Goal: Register for event/course

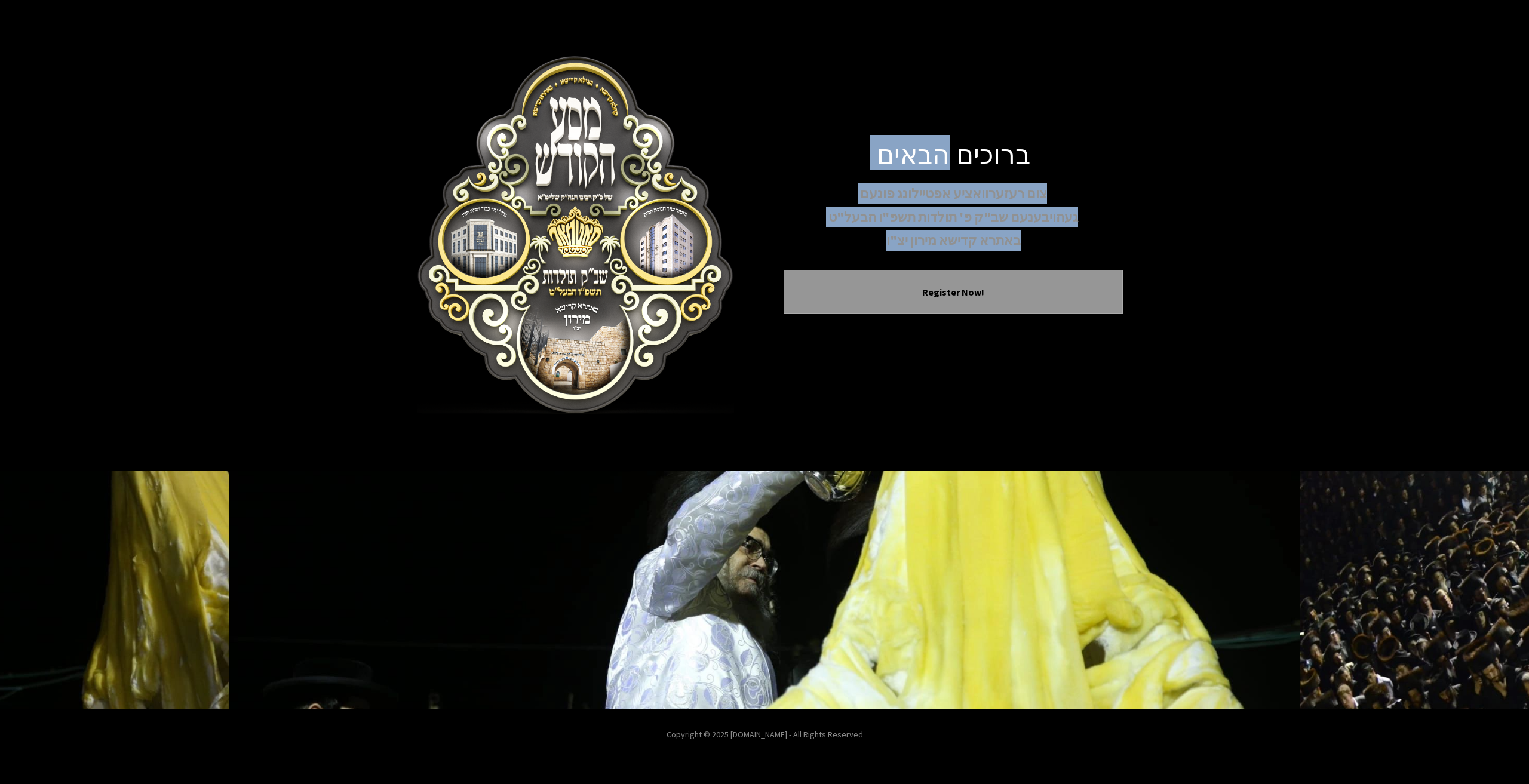
drag, startPoint x: 951, startPoint y: 179, endPoint x: 892, endPoint y: 255, distance: 96.2
click at [894, 255] on div "ברוכים הבאים צום רעזערוואציע אפטיילונג פונעם געהויבענעם שב"ק פ' תולדות תשפ"ו הב…" at bounding box center [953, 235] width 339 height 196
click at [892, 255] on div "ברוכים הבאים צום רעזערוואציע אפטיילונג פונעם געהויבענעם שב"ק פ' תולדות תשפ"ו הב…" at bounding box center [953, 235] width 339 height 196
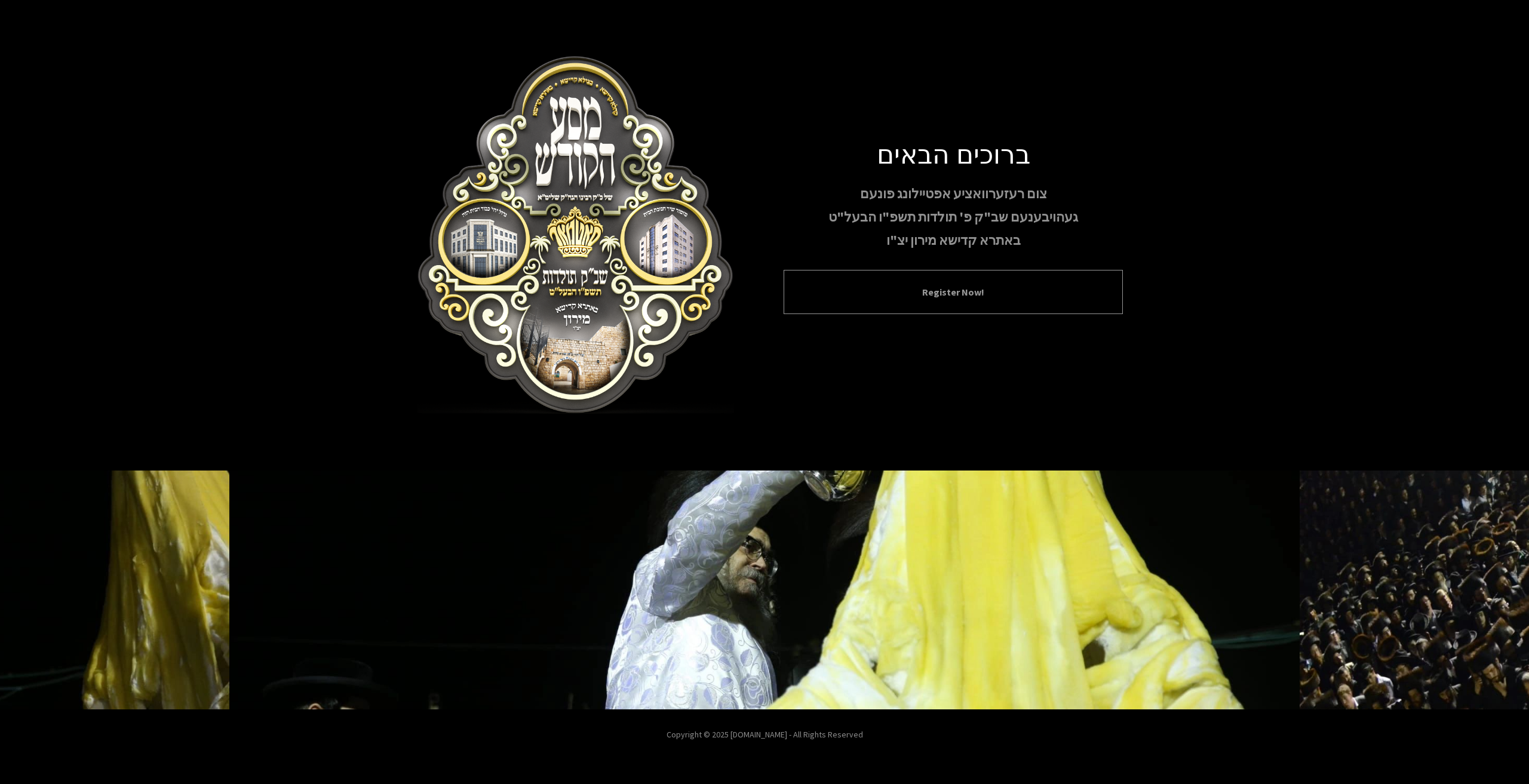
click at [910, 299] on div "Register Now!" at bounding box center [953, 292] width 339 height 44
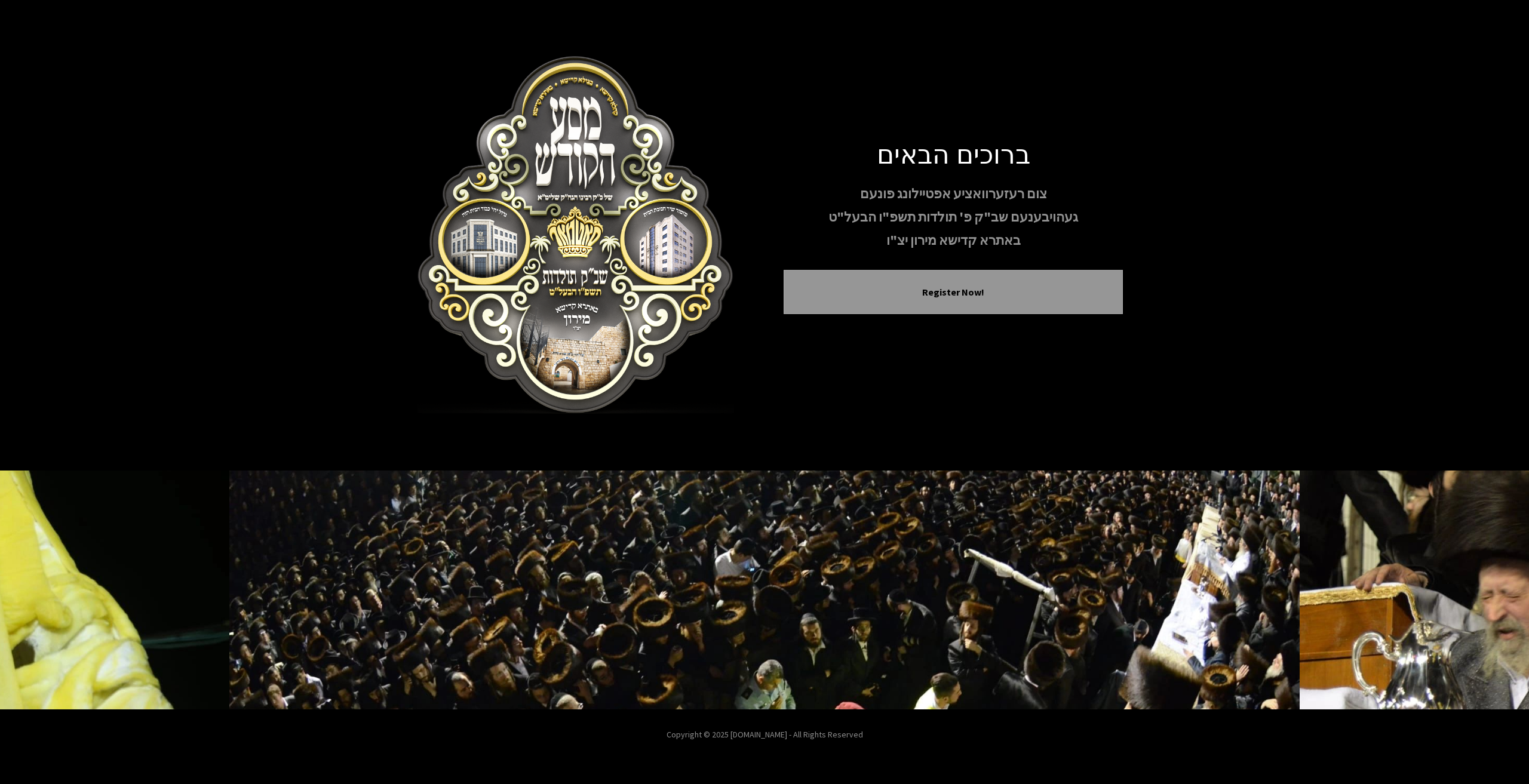
click at [927, 317] on div "ברוכים הבאים צום רעזערוואציע אפטיילונג פונעם געהויבענעם שב"ק פ' תולדות תשפ"ו הב…" at bounding box center [953, 235] width 339 height 196
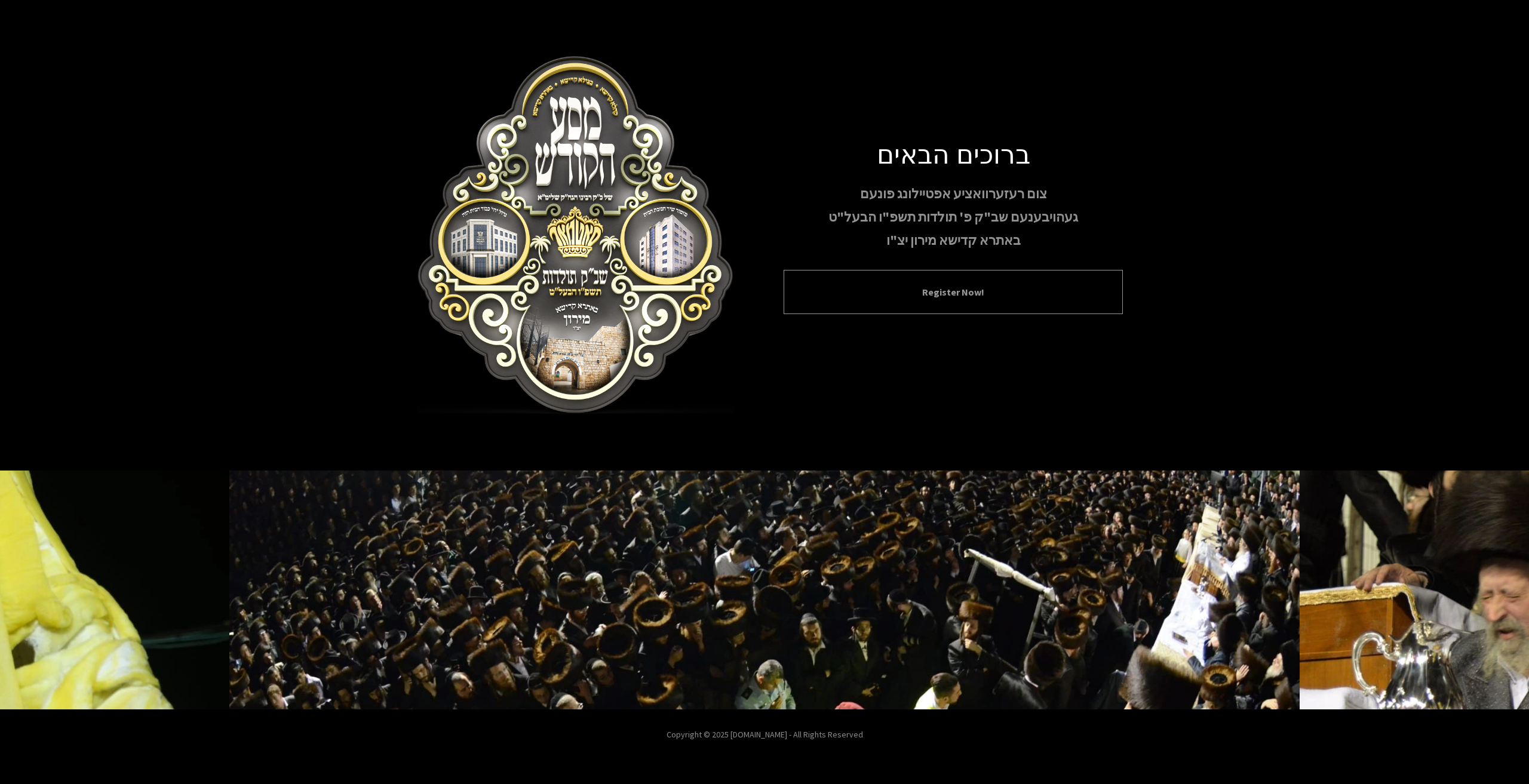
click at [955, 281] on div "Register Now!" at bounding box center [953, 292] width 339 height 44
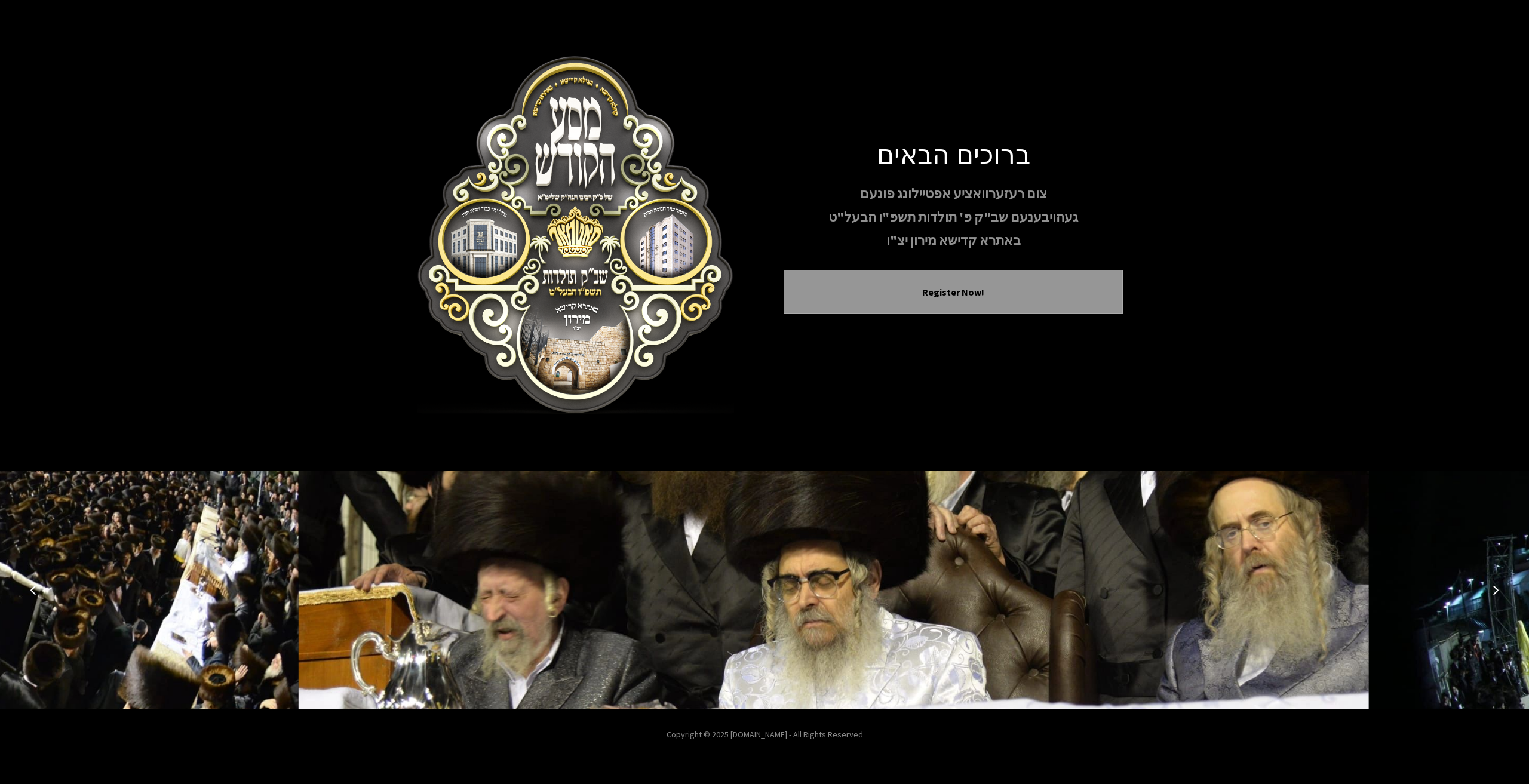
click at [780, 561] on img at bounding box center [833, 590] width 1070 height 239
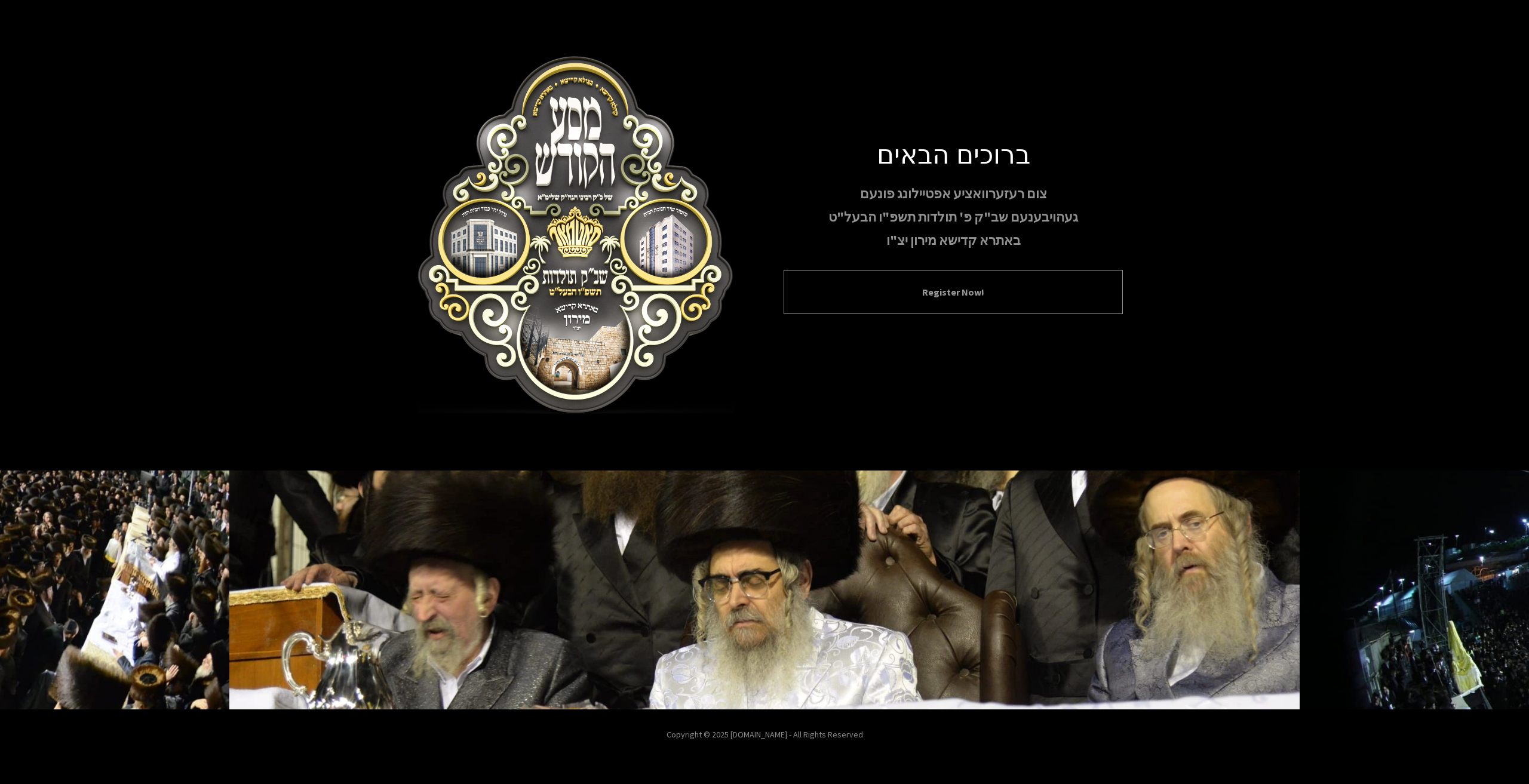
drag, startPoint x: 925, startPoint y: 315, endPoint x: 933, endPoint y: 303, distance: 14.4
click at [927, 311] on div "ברוכים הבאים צום רעזערוואציע אפטיילונג פונעם געהויבענעם שב"ק פ' תולדות תשפ"ו הב…" at bounding box center [953, 235] width 339 height 196
click at [933, 303] on div "Register Now!" at bounding box center [953, 292] width 339 height 44
click at [933, 302] on div "Register Now!" at bounding box center [953, 292] width 339 height 44
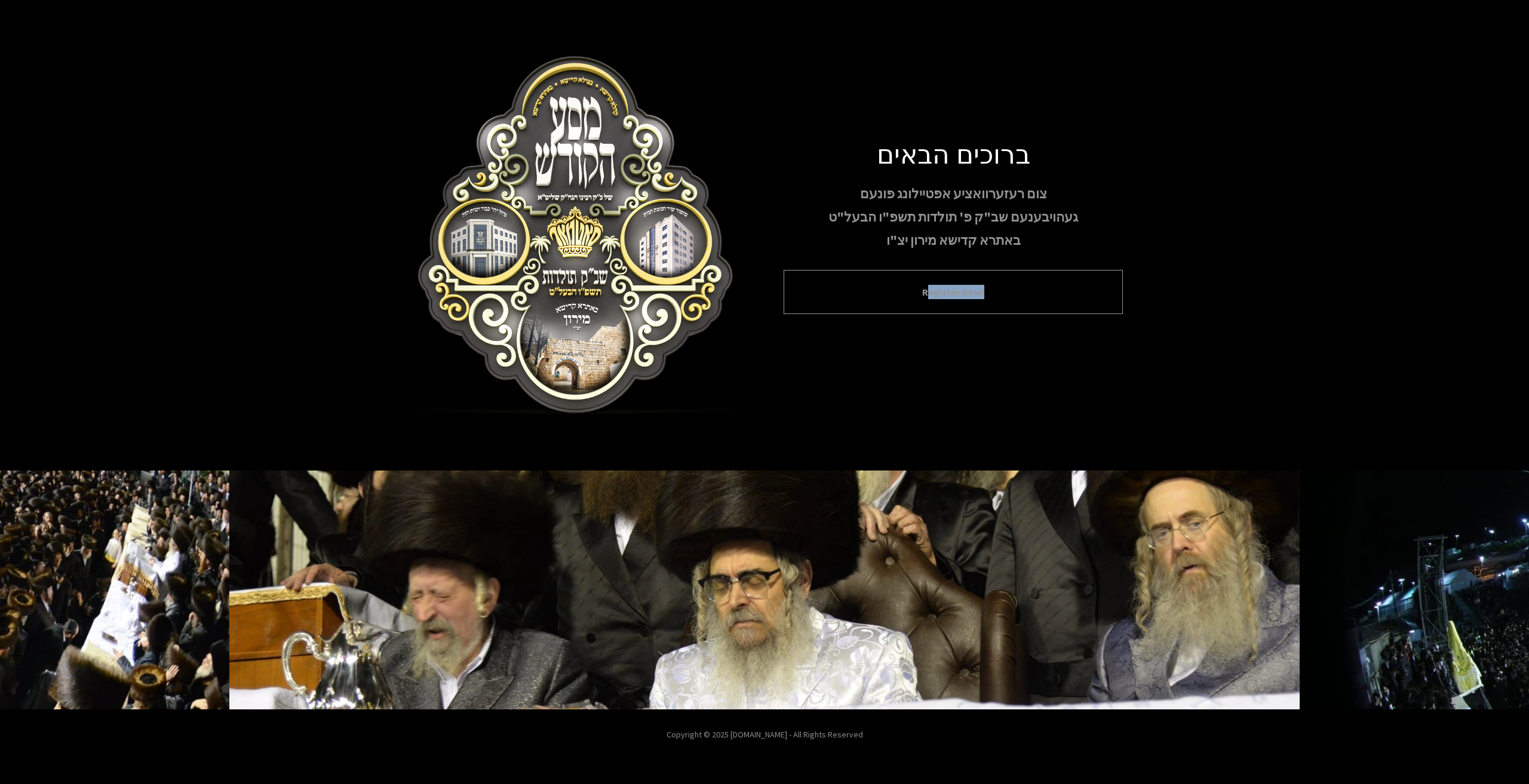
click at [933, 302] on div "Register Now!" at bounding box center [953, 292] width 339 height 44
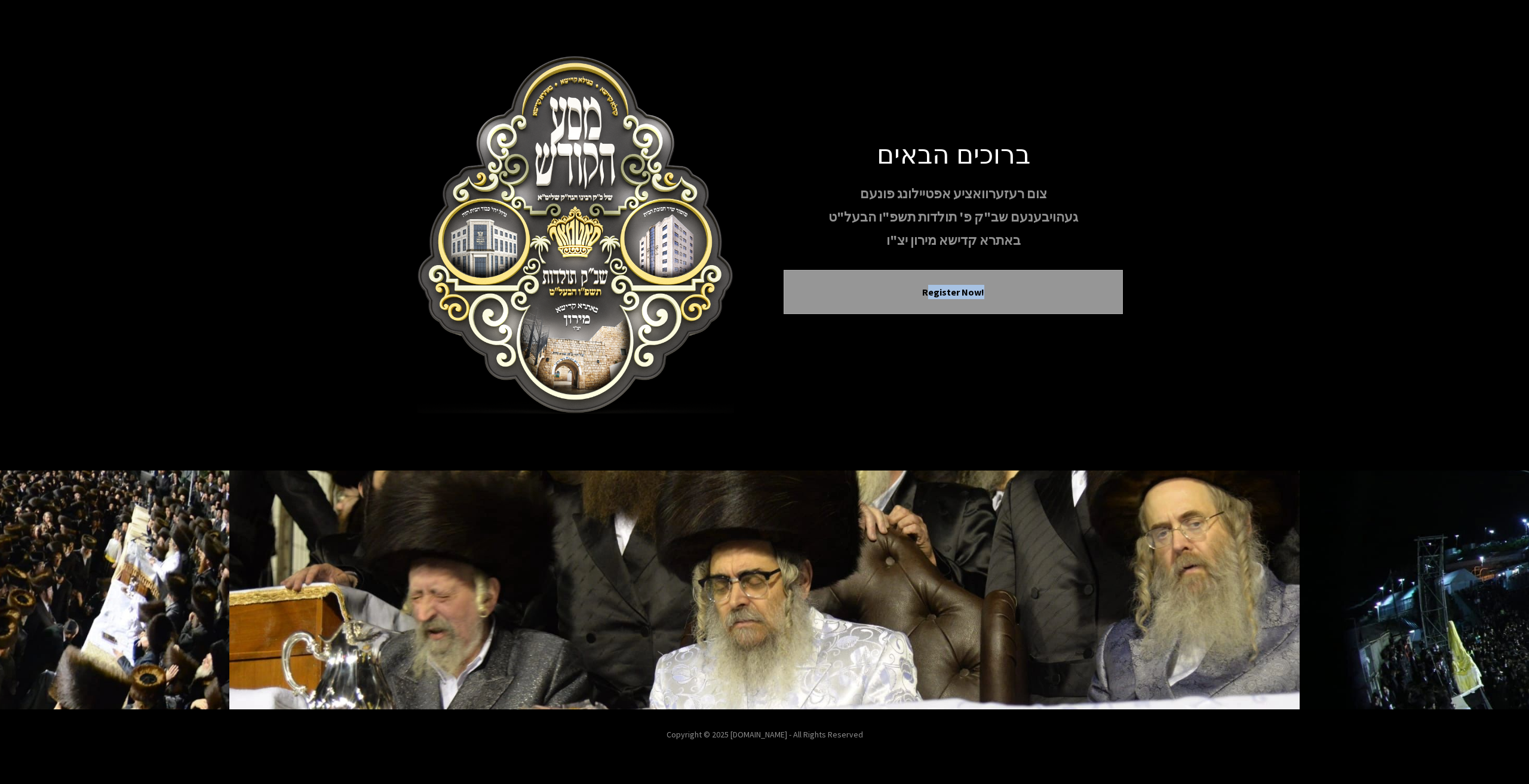
drag, startPoint x: 933, startPoint y: 299, endPoint x: 810, endPoint y: 354, distance: 134.7
click at [807, 359] on div "ברוכים הבאים צום רעזערוואציע אפטיילונג פונעם געהויבענעם שב"ק פ' תולדות תשפ"ו הב…" at bounding box center [764, 235] width 717 height 359
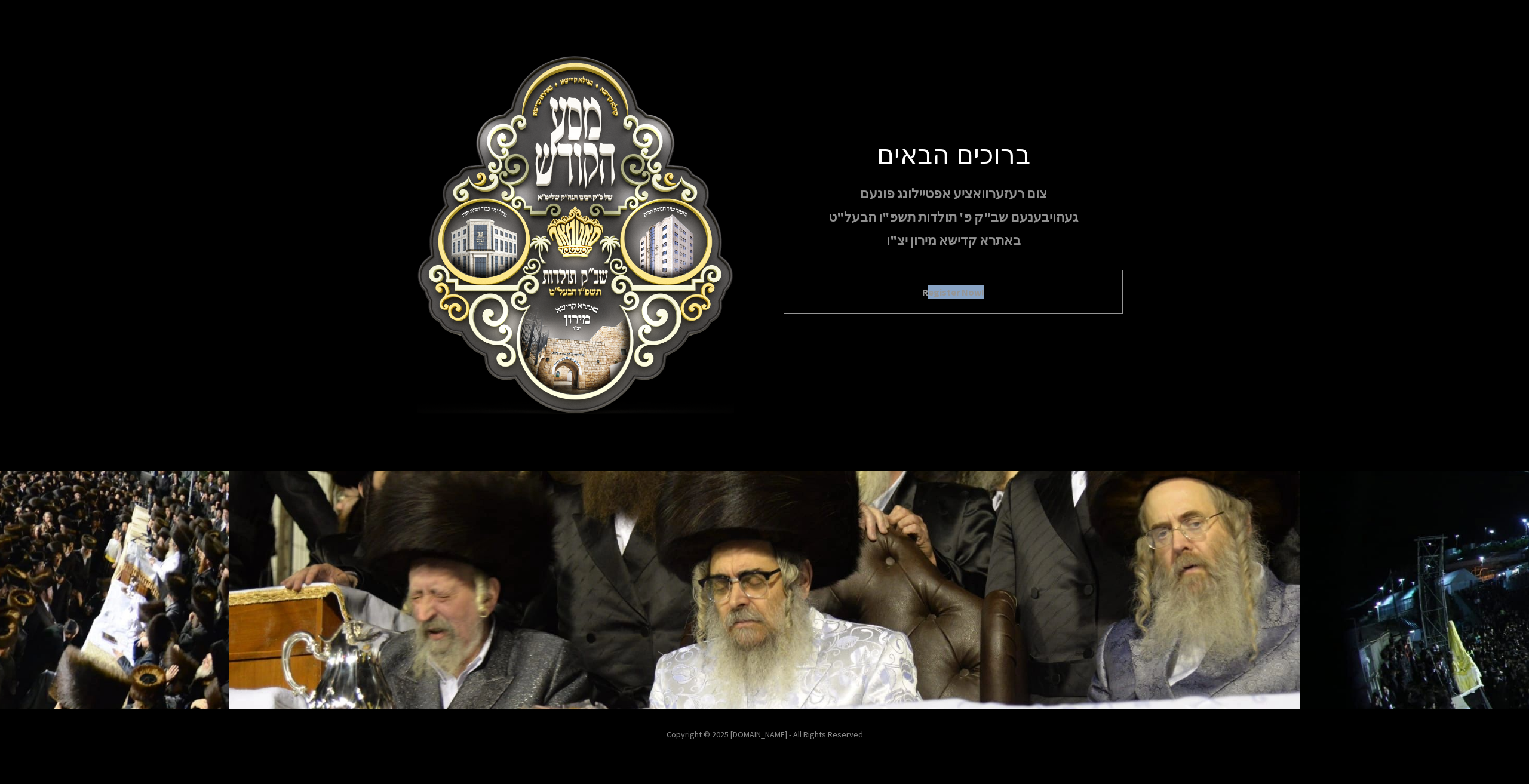
click at [903, 304] on div "Register Now!" at bounding box center [953, 292] width 339 height 44
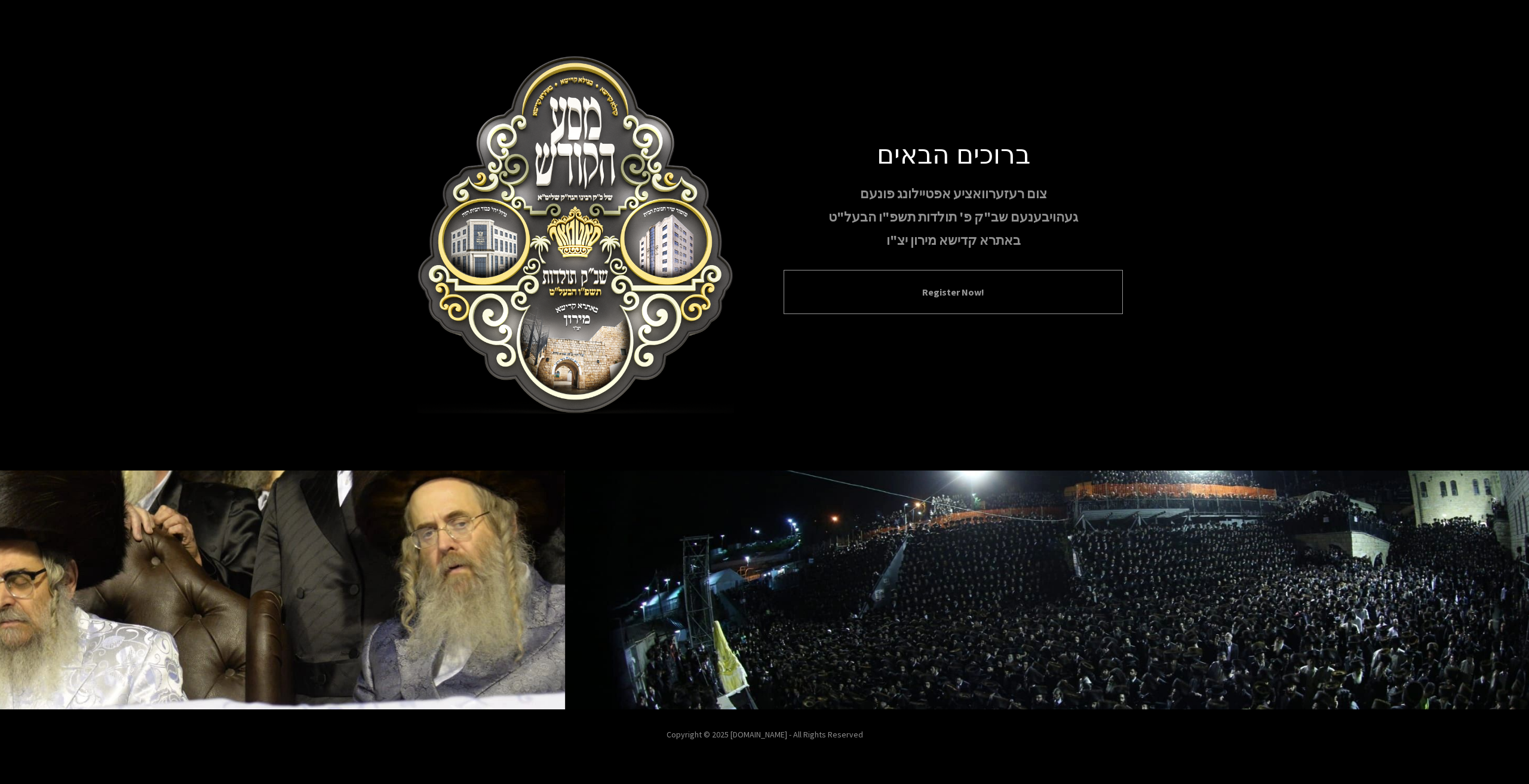
click at [951, 284] on div "Register Now!" at bounding box center [953, 292] width 339 height 44
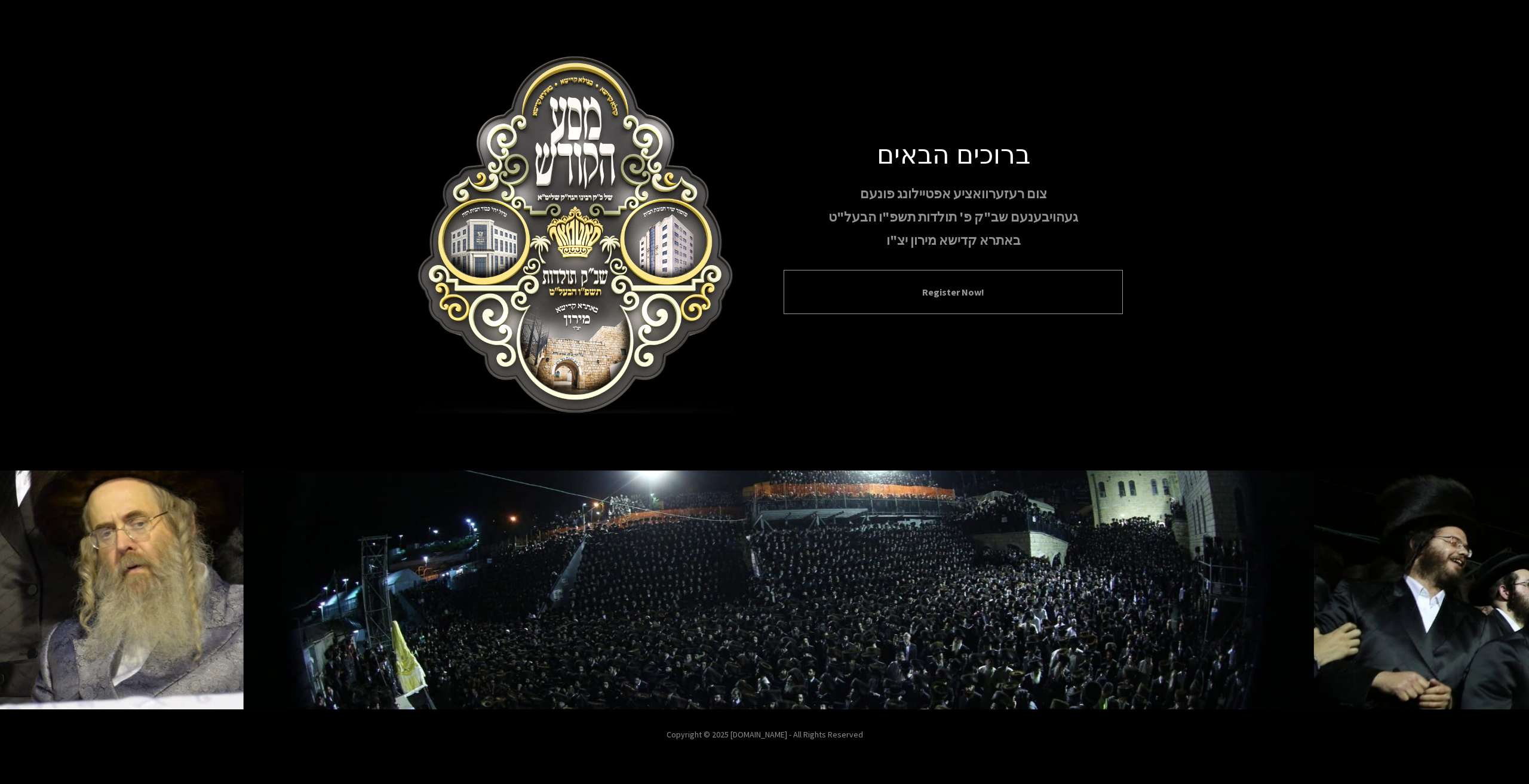
click at [949, 292] on button "Register Now!" at bounding box center [953, 292] width 309 height 14
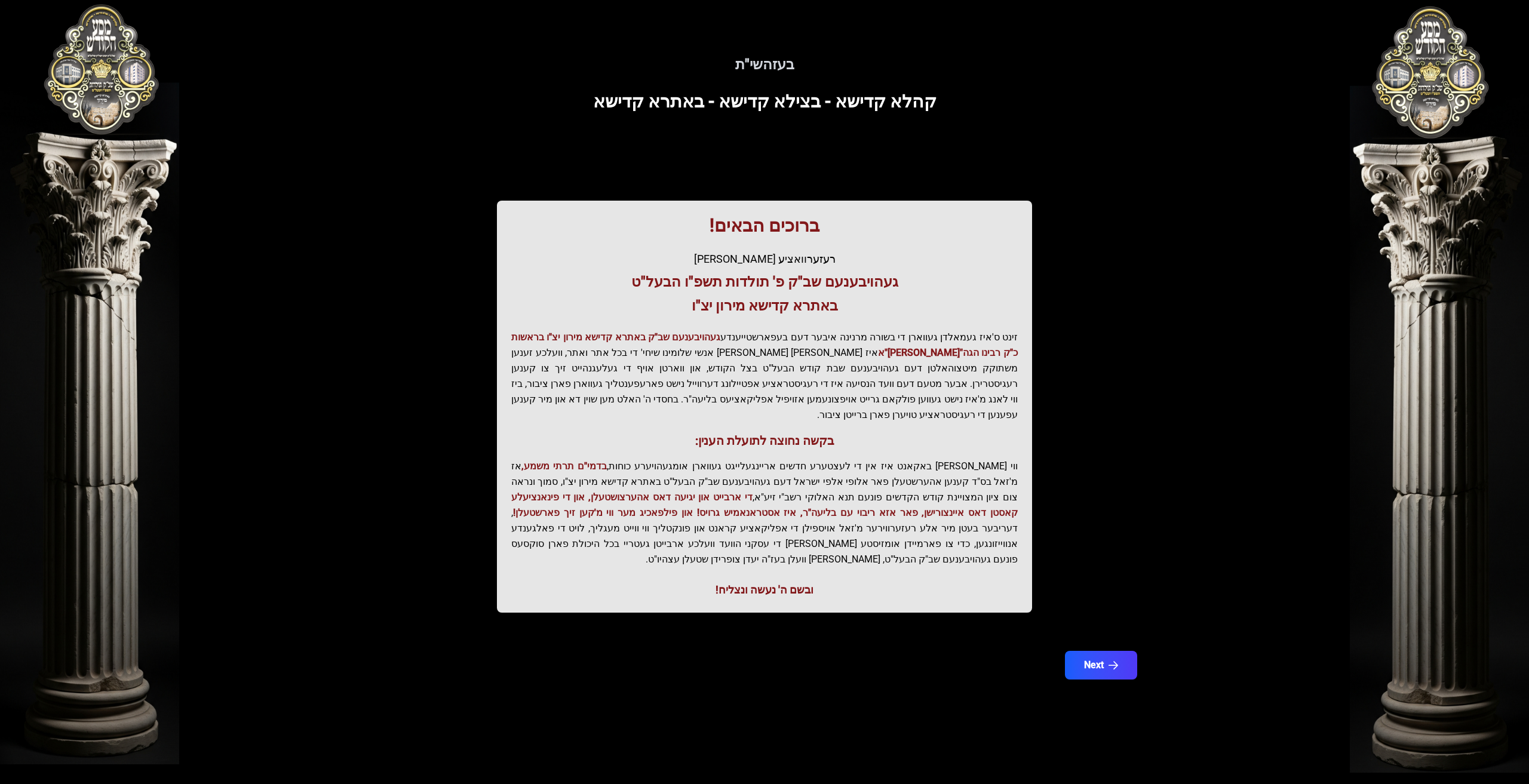
drag, startPoint x: 781, startPoint y: 296, endPoint x: 764, endPoint y: 330, distance: 38.0
click at [777, 309] on h3 "באתרא קדישא מירון יצ"ו" at bounding box center [764, 305] width 506 height 19
click at [747, 382] on p "זינט ס'איז געמאלדן געווארן די בשורה מרנינה איבער דעם בעפארשטייענדע געהויבענעם ש…" at bounding box center [764, 376] width 506 height 93
click at [1102, 650] on button "Next" at bounding box center [1101, 664] width 76 height 30
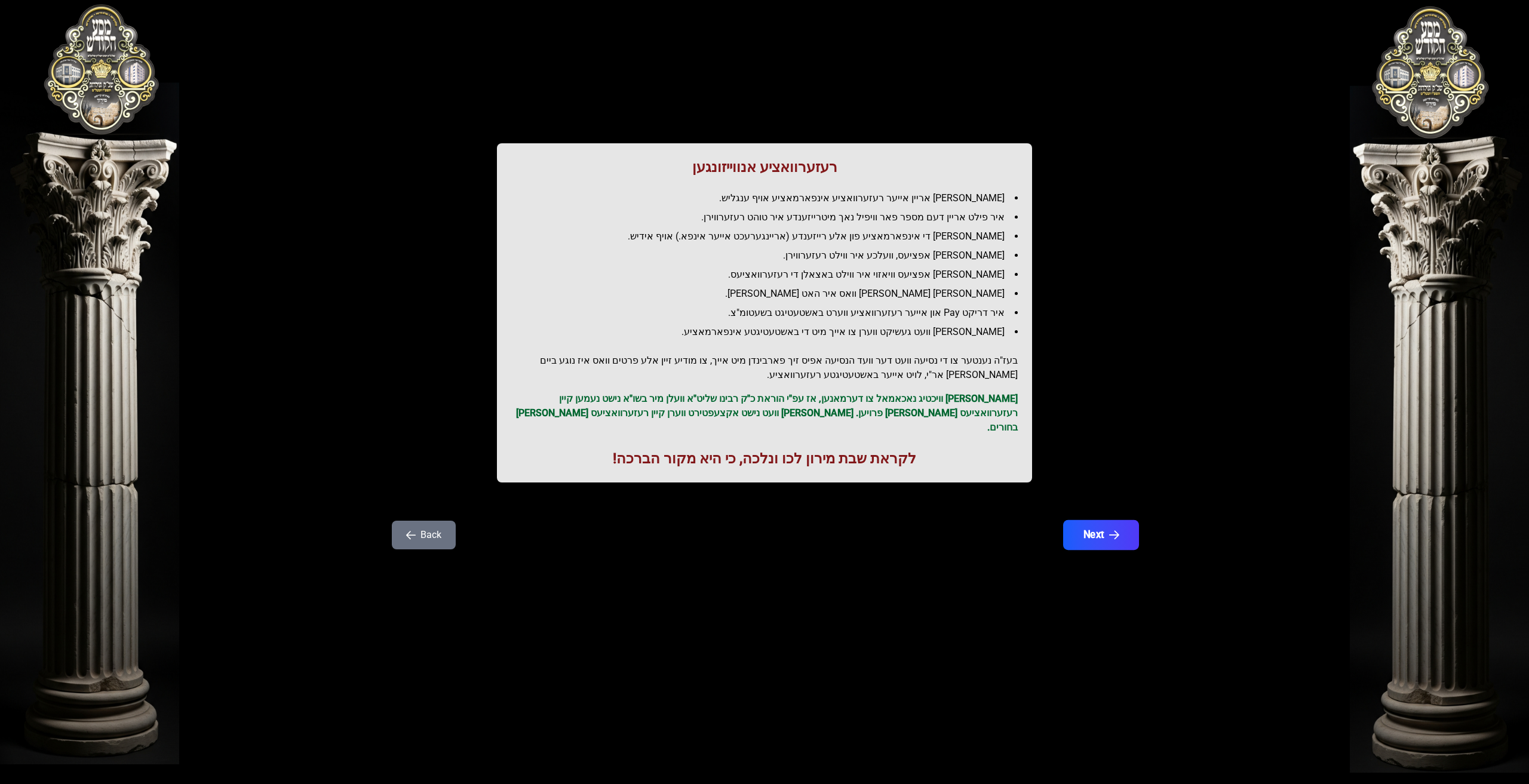
click at [1106, 520] on button "Next" at bounding box center [1101, 534] width 76 height 30
